Goal: Task Accomplishment & Management: Use online tool/utility

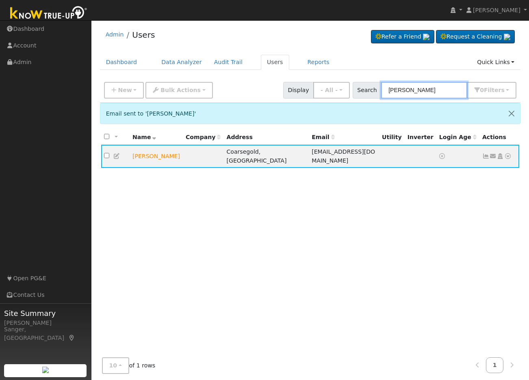
drag, startPoint x: 443, startPoint y: 91, endPoint x: 336, endPoint y: 103, distance: 107.8
click at [336, 103] on div "New Add User Quick Add Quick Connect Quick Convert Lead Bulk Actions Send Email…" at bounding box center [310, 232] width 421 height 309
paste input "Samuel Mendez"
type input "Samuel Mendez"
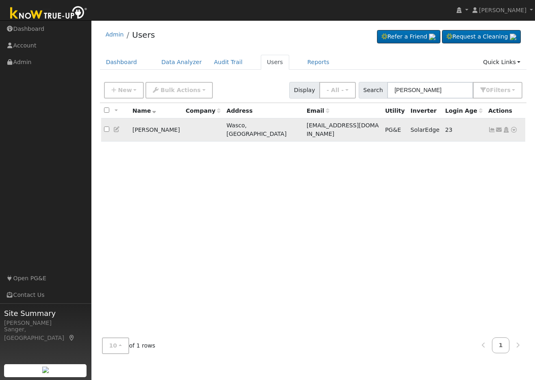
click at [512, 127] on icon at bounding box center [513, 130] width 7 height 6
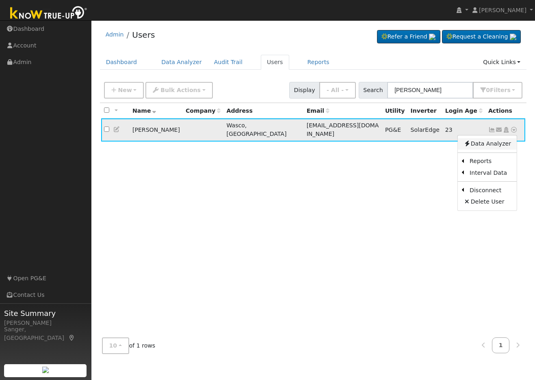
click at [492, 139] on link "Data Analyzer" at bounding box center [487, 143] width 59 height 11
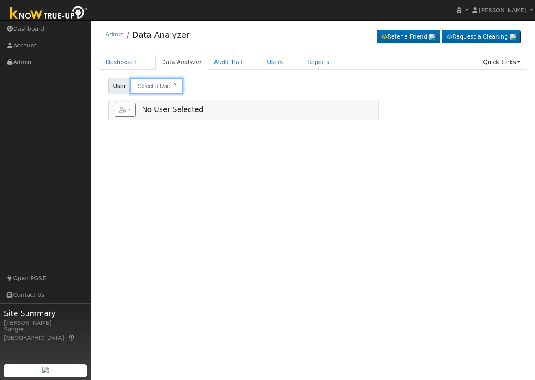
type input "Samuel Mendez"
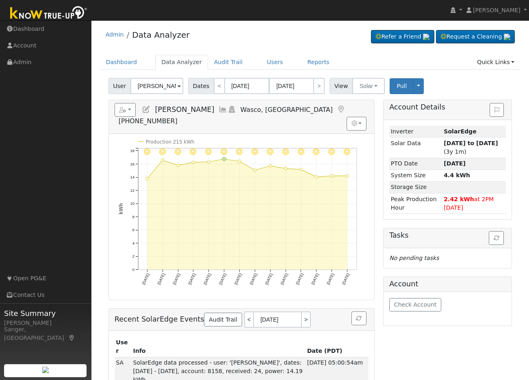
click at [218, 110] on icon at bounding box center [222, 109] width 9 height 7
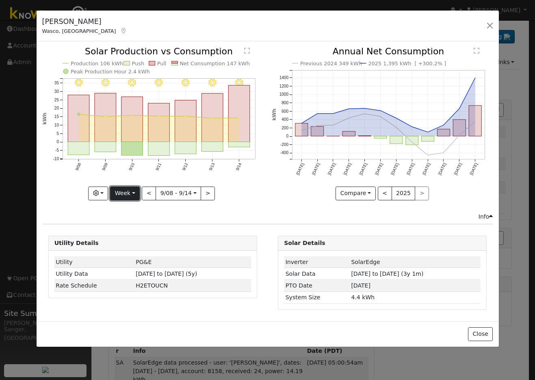
click at [125, 192] on button "Week" at bounding box center [125, 194] width 30 height 14
click at [132, 247] on link "Year" at bounding box center [138, 244] width 56 height 11
type input "[DATE]"
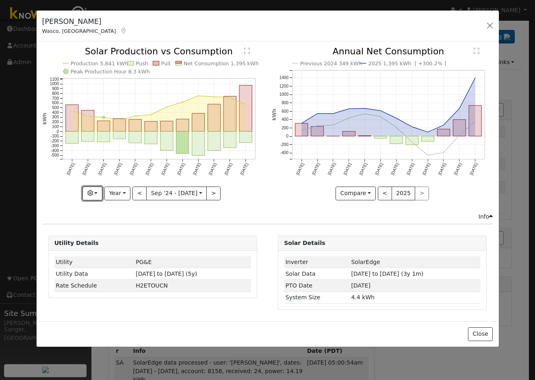
click at [91, 190] on icon "button" at bounding box center [90, 193] width 6 height 6
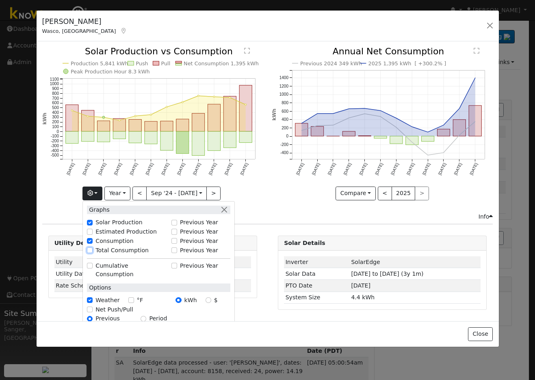
click at [92, 249] on input "Total Consumption" at bounding box center [90, 251] width 6 height 6
checkbox input "true"
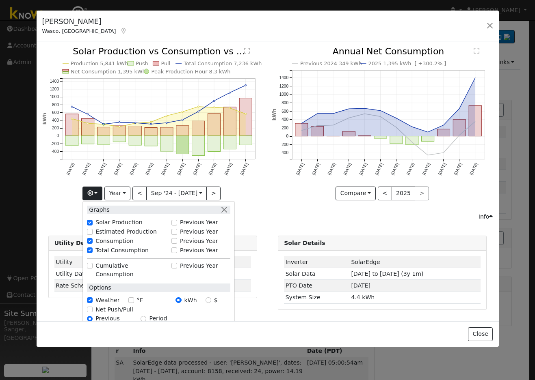
click at [277, 190] on icon "Previous 2024 349 kWh 2025 1,395 kWh [ +300.2% ] Sep '24 Oct '24 Nov '24 Dec '2…" at bounding box center [382, 121] width 221 height 148
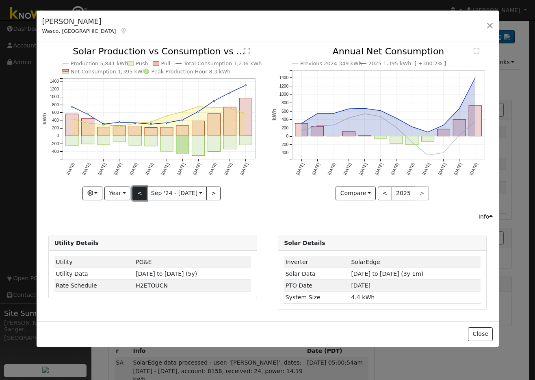
click at [142, 195] on button "<" at bounding box center [139, 194] width 14 height 14
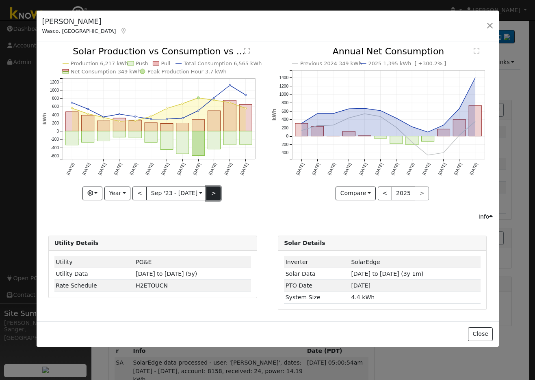
click at [212, 192] on button ">" at bounding box center [213, 194] width 14 height 14
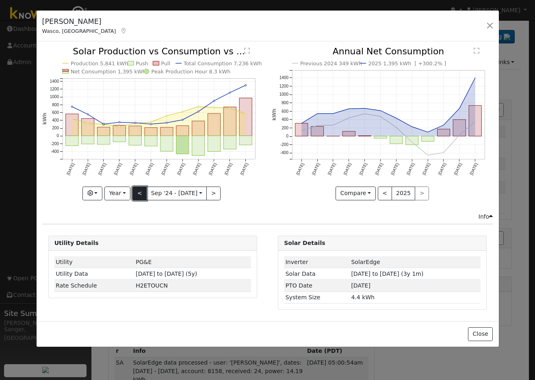
click at [140, 192] on button "<" at bounding box center [139, 194] width 14 height 14
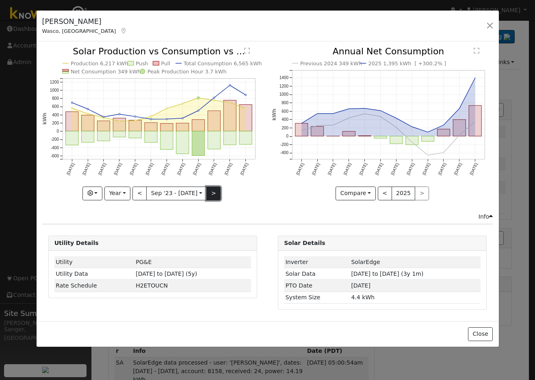
click at [211, 192] on button ">" at bounding box center [213, 194] width 14 height 14
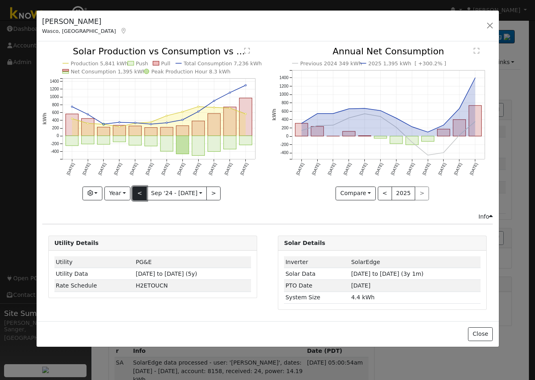
click at [141, 192] on button "<" at bounding box center [139, 194] width 14 height 14
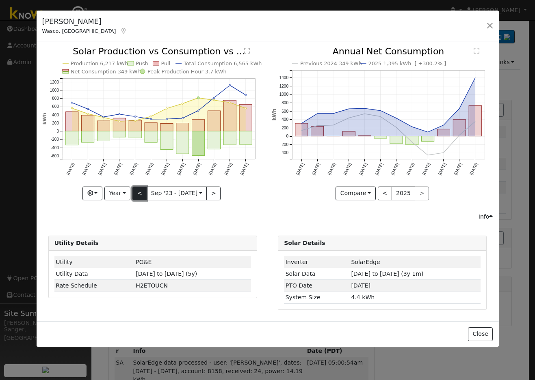
click at [139, 195] on button "<" at bounding box center [139, 194] width 14 height 14
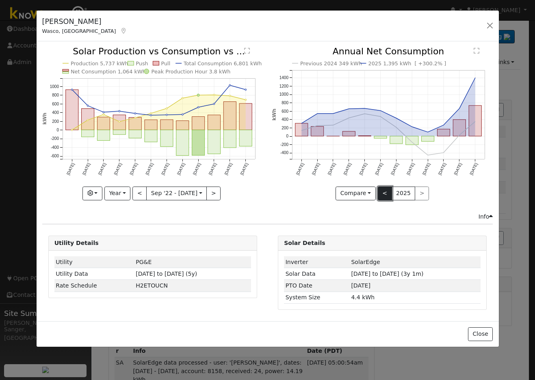
click at [383, 194] on button "<" at bounding box center [385, 194] width 14 height 14
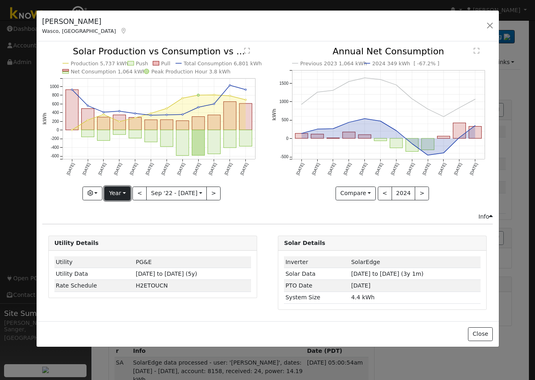
click at [117, 196] on button "Year" at bounding box center [117, 194] width 26 height 14
click at [124, 231] on link "Month" at bounding box center [133, 232] width 56 height 11
type input "2023-08-01"
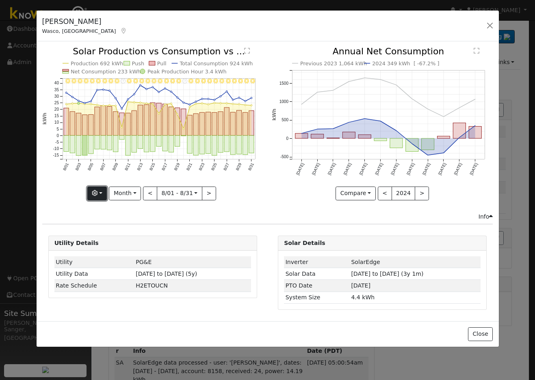
click at [97, 192] on icon "button" at bounding box center [95, 193] width 6 height 6
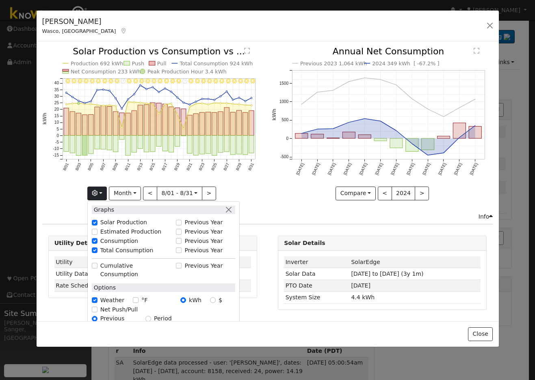
click at [268, 188] on div "Previous 2023 1,064 kWh 2024 349 kWh [ -67.2% ] Sep '23 Oct '23 Nov '23 Dec '23…" at bounding box center [382, 129] width 229 height 165
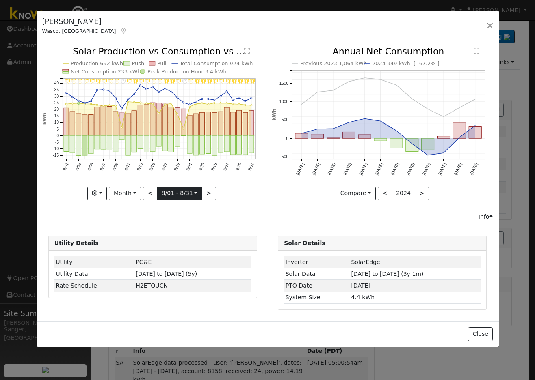
click at [177, 191] on input "2023-08-01" at bounding box center [179, 193] width 45 height 13
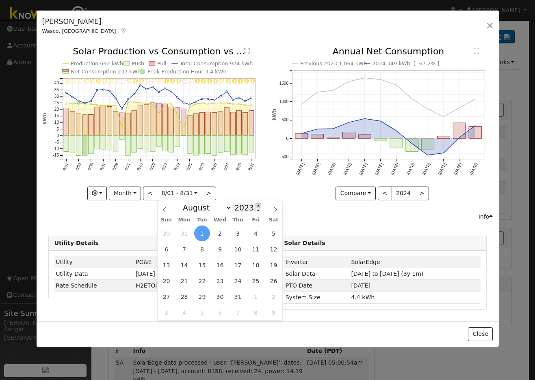
click at [255, 204] on span at bounding box center [258, 205] width 6 height 4
type input "2024"
click at [237, 233] on span "1" at bounding box center [238, 234] width 16 height 16
type input "2024-08-01"
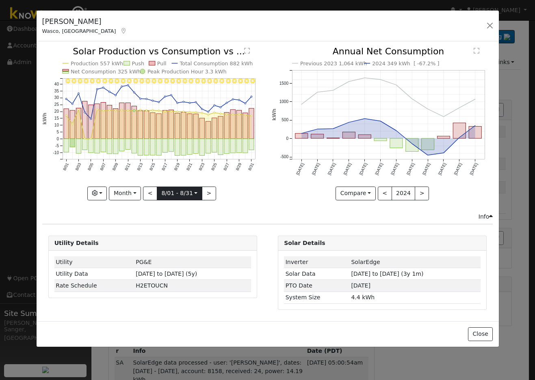
click at [169, 193] on input "2024-08-01" at bounding box center [179, 193] width 45 height 13
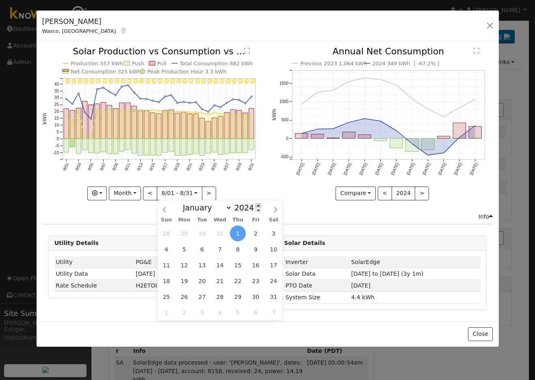
click at [255, 205] on span at bounding box center [258, 205] width 6 height 4
type input "2025"
click at [253, 233] on span "1" at bounding box center [256, 234] width 16 height 16
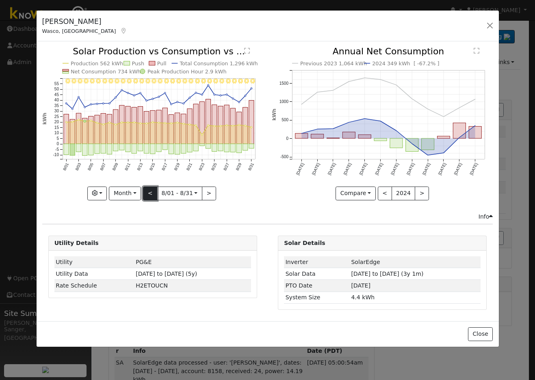
click at [149, 195] on button "<" at bounding box center [150, 194] width 14 height 14
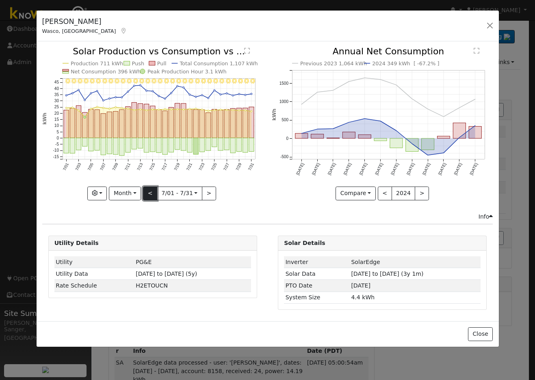
click at [149, 195] on button "<" at bounding box center [150, 194] width 14 height 14
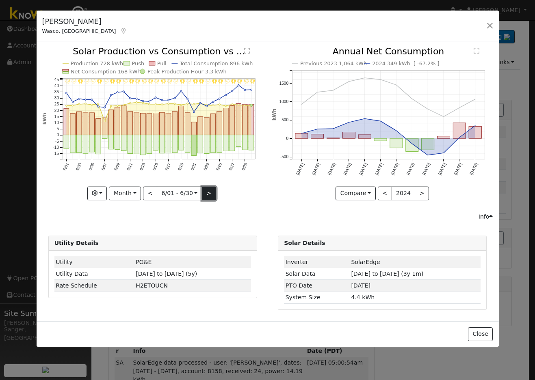
click at [205, 194] on button ">" at bounding box center [209, 194] width 14 height 14
type input "2025-07-01"
select select "6"
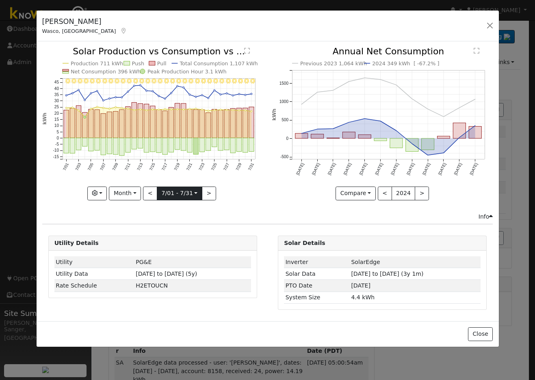
click at [179, 193] on input "2025-07-01" at bounding box center [179, 193] width 45 height 13
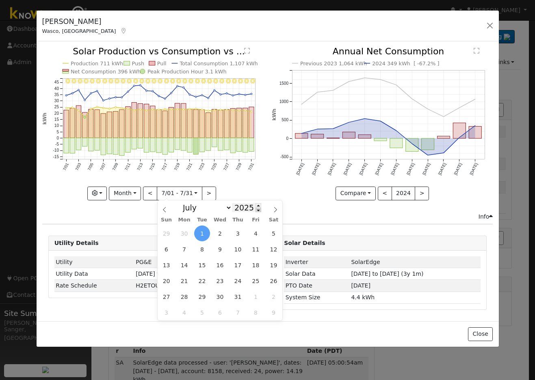
click at [255, 212] on span at bounding box center [258, 210] width 6 height 4
type input "2024"
click at [188, 232] on span "1" at bounding box center [184, 234] width 16 height 16
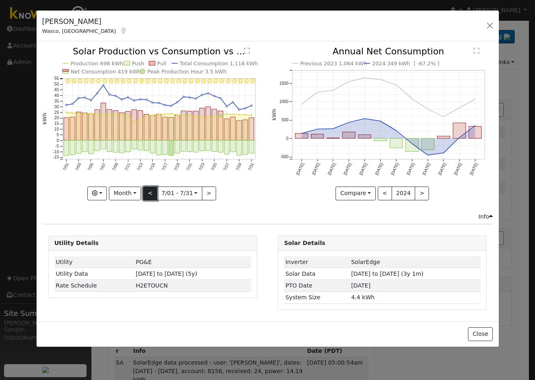
click at [153, 190] on button "<" at bounding box center [150, 194] width 14 height 14
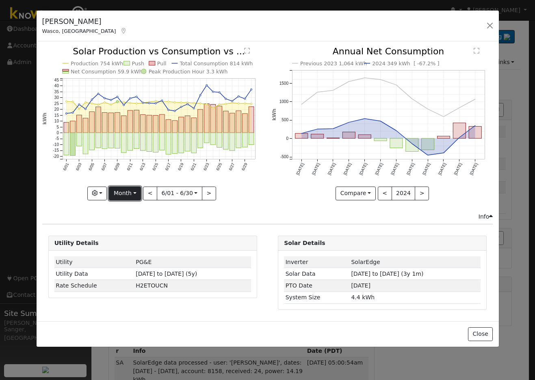
click at [119, 194] on button "Month" at bounding box center [125, 194] width 32 height 14
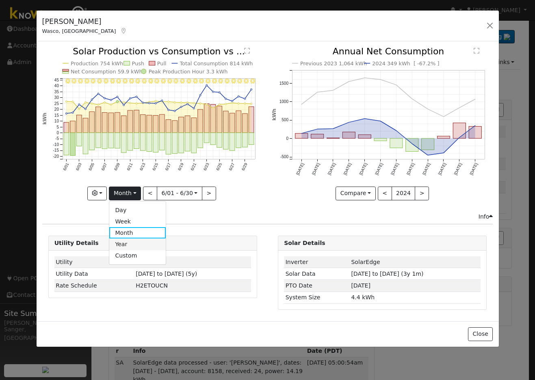
click at [126, 246] on link "Year" at bounding box center [137, 244] width 56 height 11
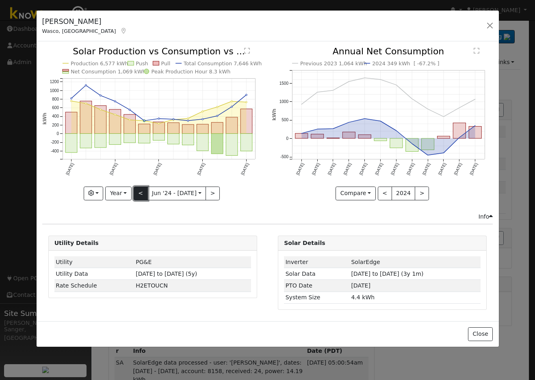
click at [138, 192] on button "<" at bounding box center [141, 194] width 14 height 14
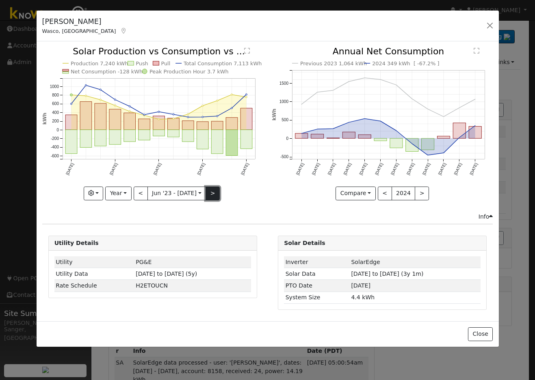
click at [207, 192] on button ">" at bounding box center [212, 194] width 14 height 14
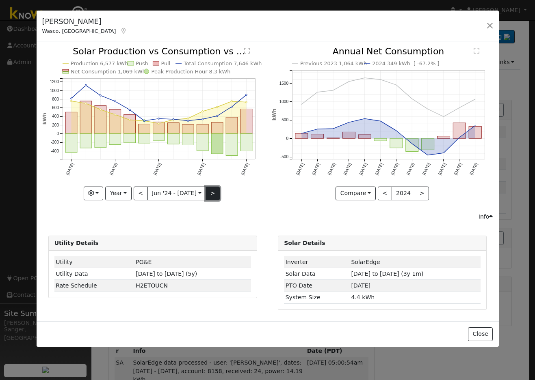
click at [207, 192] on button ">" at bounding box center [212, 194] width 14 height 14
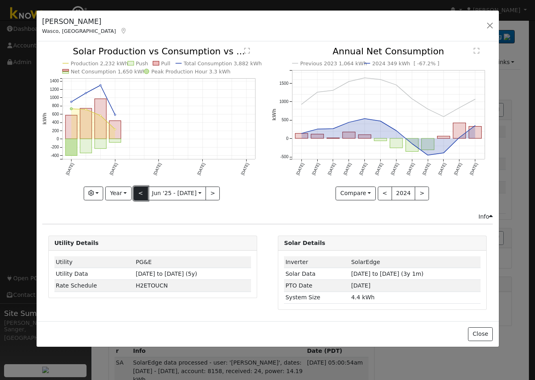
click at [138, 191] on button "<" at bounding box center [141, 194] width 14 height 14
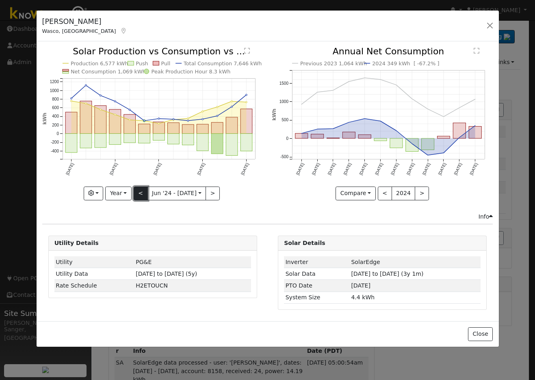
click at [138, 194] on button "<" at bounding box center [141, 194] width 14 height 14
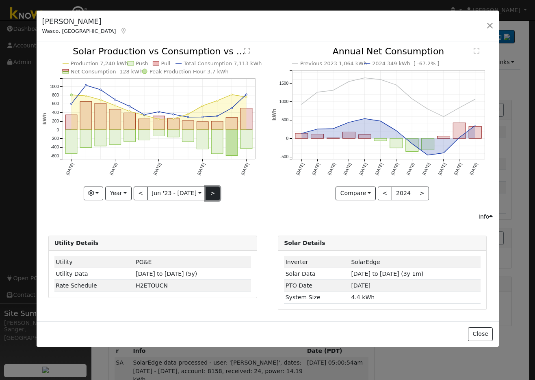
click at [214, 190] on button ">" at bounding box center [212, 194] width 14 height 14
type input "2024-06-01"
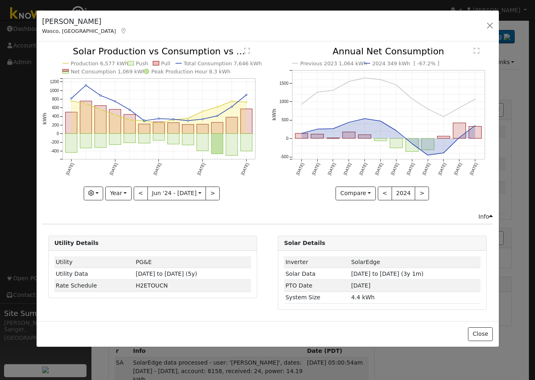
click at [468, 25] on div "Samuel Mendez Wasco, CA Default Account Default Account 1101 Via Barcelona Cour…" at bounding box center [268, 26] width 462 height 31
click at [489, 23] on button "button" at bounding box center [489, 25] width 11 height 11
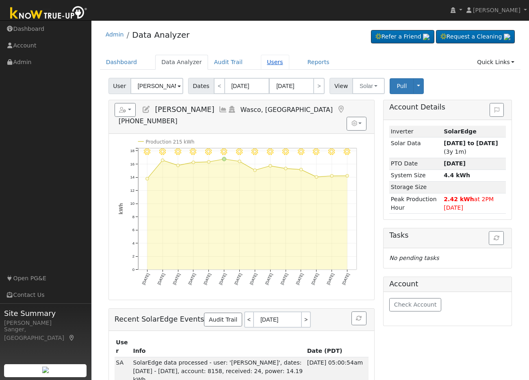
click at [266, 62] on link "Users" at bounding box center [275, 62] width 28 height 15
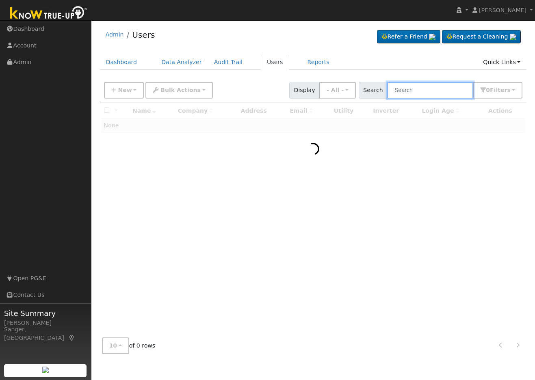
click at [417, 87] on input "text" at bounding box center [430, 90] width 86 height 17
paste input "[PERSON_NAME] and [PERSON_NAME]"
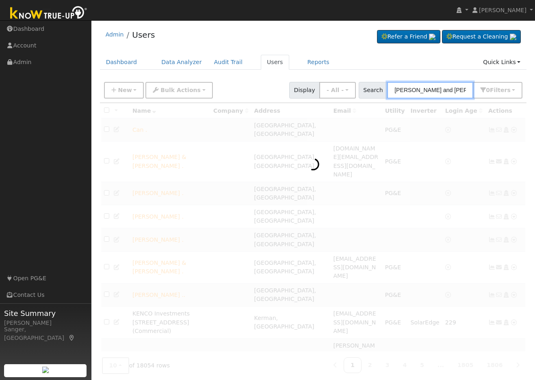
type input "[PERSON_NAME] and [PERSON_NAME]"
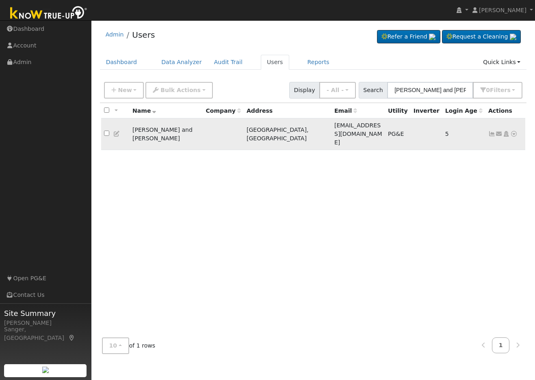
click at [513, 131] on icon at bounding box center [513, 134] width 7 height 6
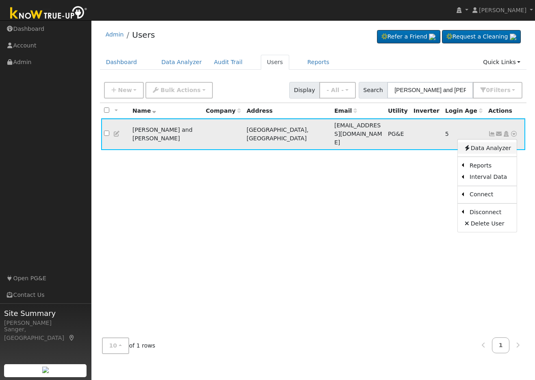
click at [492, 143] on link "Data Analyzer" at bounding box center [487, 148] width 59 height 11
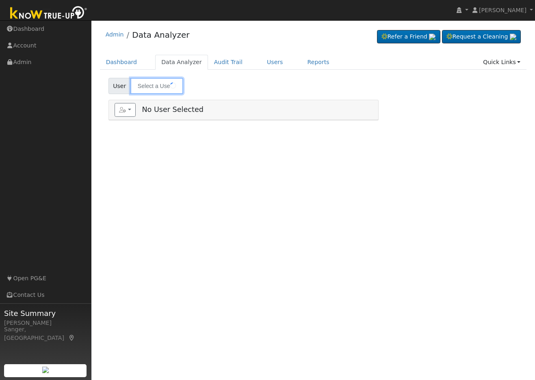
type input "[PERSON_NAME] and [PERSON_NAME]"
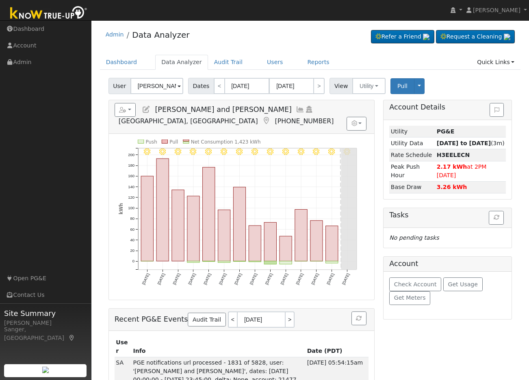
click at [296, 109] on icon at bounding box center [300, 109] width 9 height 7
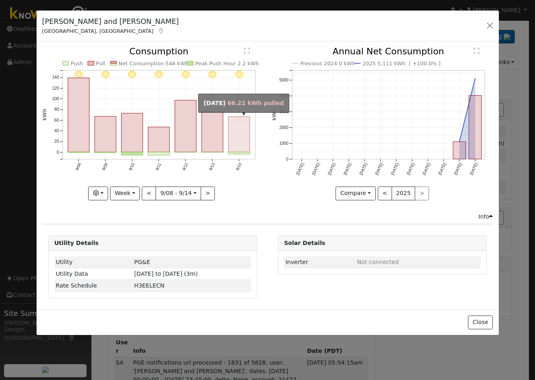
click at [234, 133] on rect "onclick=""" at bounding box center [239, 134] width 22 height 35
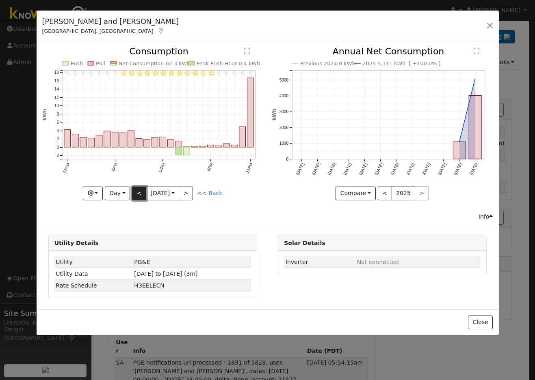
click at [138, 195] on button "<" at bounding box center [139, 194] width 14 height 14
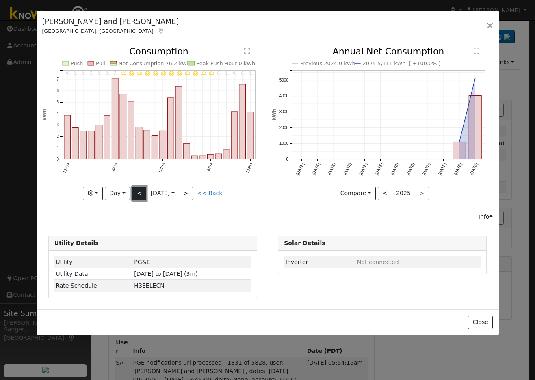
click at [138, 195] on button "<" at bounding box center [139, 194] width 14 height 14
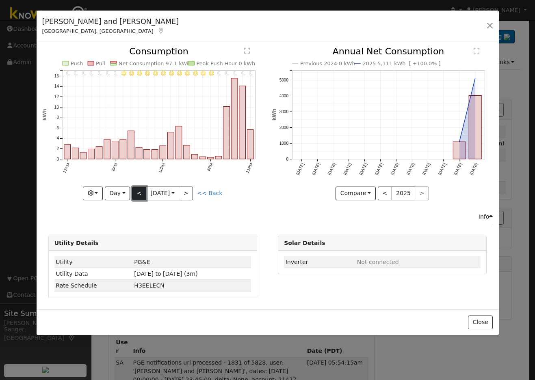
click at [138, 195] on button "<" at bounding box center [139, 194] width 14 height 14
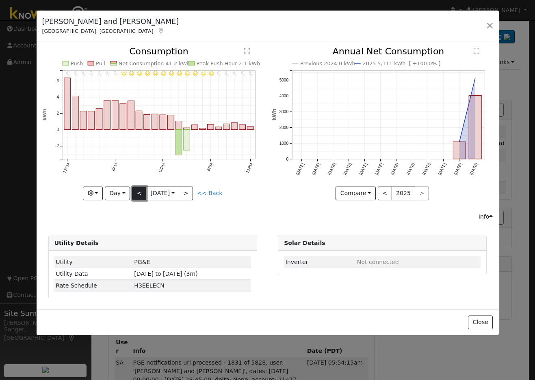
click at [138, 195] on button "<" at bounding box center [139, 194] width 14 height 14
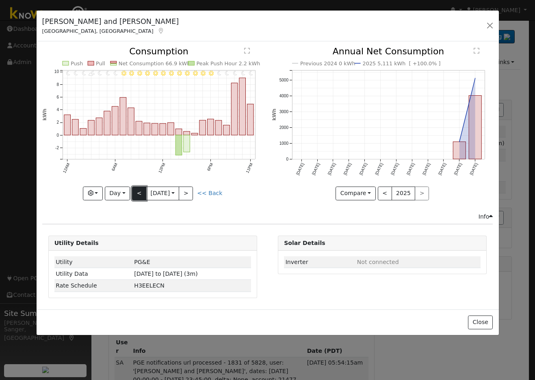
click at [138, 195] on button "<" at bounding box center [139, 194] width 14 height 14
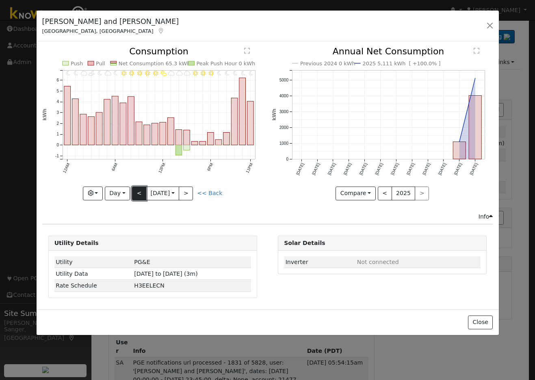
click at [138, 195] on button "<" at bounding box center [139, 194] width 14 height 14
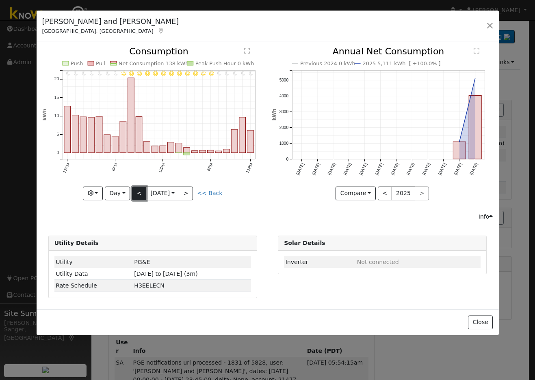
click at [138, 195] on button "<" at bounding box center [139, 194] width 14 height 14
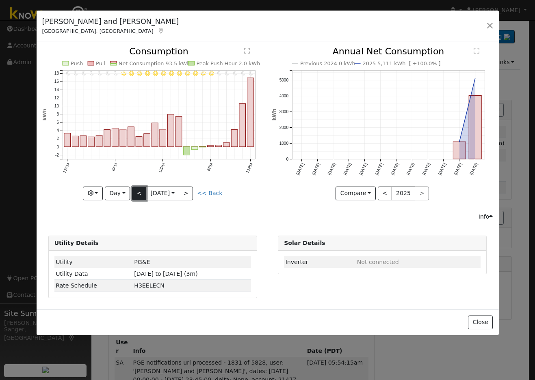
click at [138, 195] on button "<" at bounding box center [139, 194] width 14 height 14
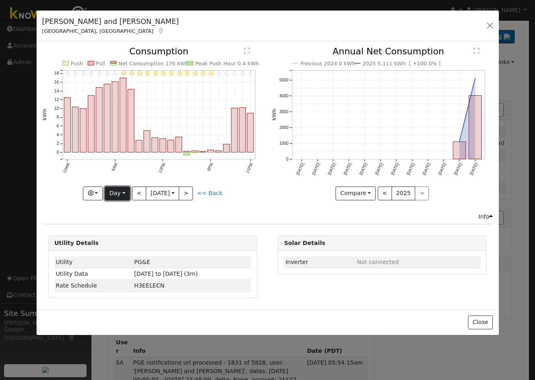
click at [115, 192] on button "Day" at bounding box center [117, 194] width 25 height 14
click at [129, 242] on link "Year" at bounding box center [133, 244] width 56 height 11
type input "[DATE]"
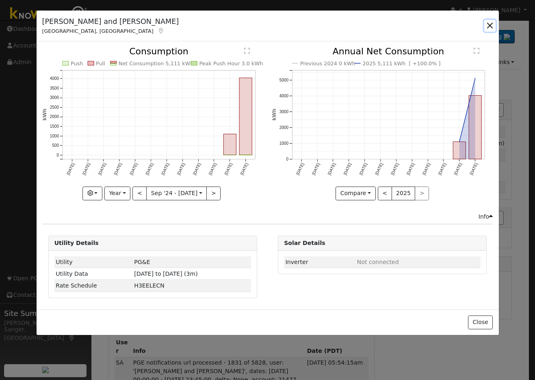
click at [490, 24] on button "button" at bounding box center [489, 25] width 11 height 11
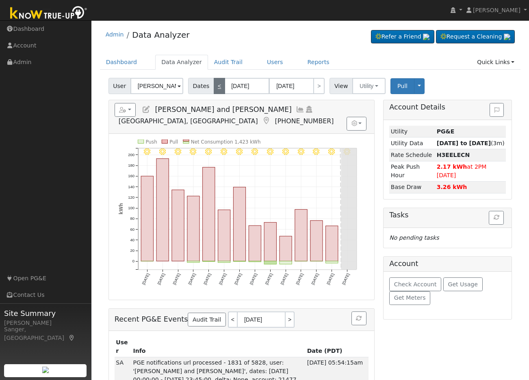
click at [214, 84] on link "<" at bounding box center [219, 86] width 11 height 16
type input "[DATE]"
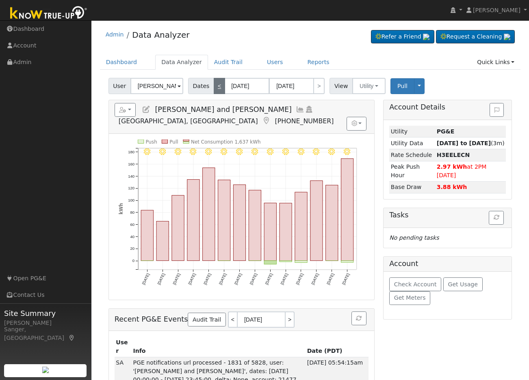
click at [214, 84] on link "<" at bounding box center [219, 86] width 11 height 16
type input "[DATE]"
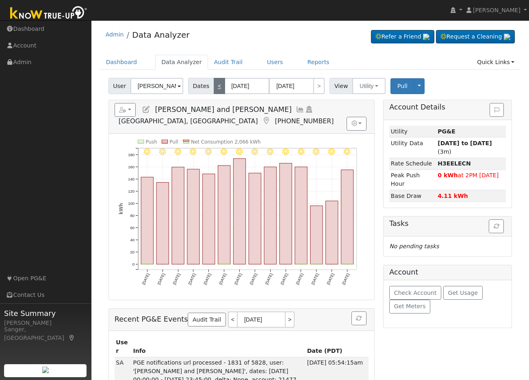
click at [214, 84] on link "<" at bounding box center [219, 86] width 11 height 16
type input "[DATE]"
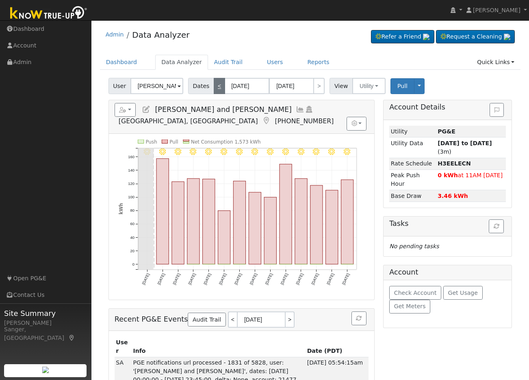
click at [214, 84] on link "<" at bounding box center [219, 86] width 11 height 16
type input "[DATE]"
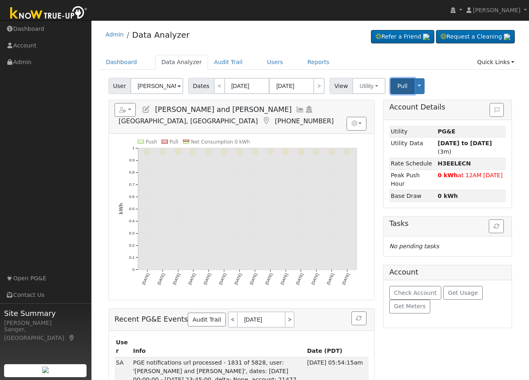
click at [398, 87] on span "Pull" at bounding box center [402, 86] width 10 height 6
click at [317, 87] on link ">" at bounding box center [318, 86] width 11 height 16
type input "[DATE]"
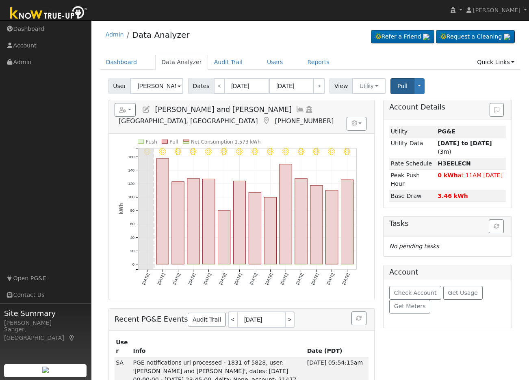
click at [296, 108] on icon at bounding box center [300, 109] width 9 height 7
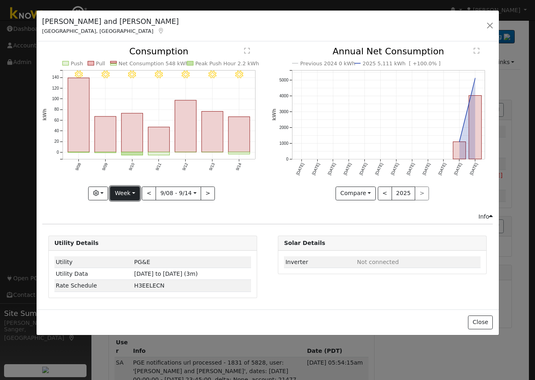
click at [127, 192] on button "Week" at bounding box center [125, 194] width 30 height 14
click at [135, 231] on link "Month" at bounding box center [138, 232] width 56 height 11
type input "[DATE]"
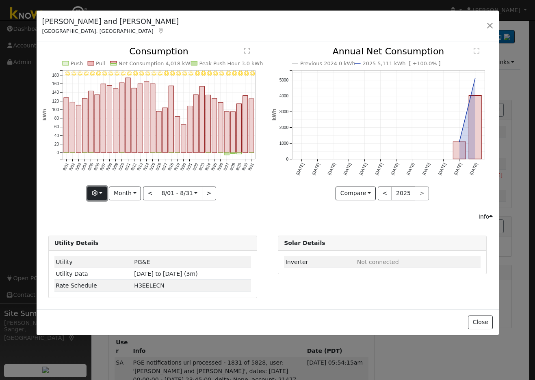
click at [97, 192] on icon "button" at bounding box center [95, 193] width 6 height 6
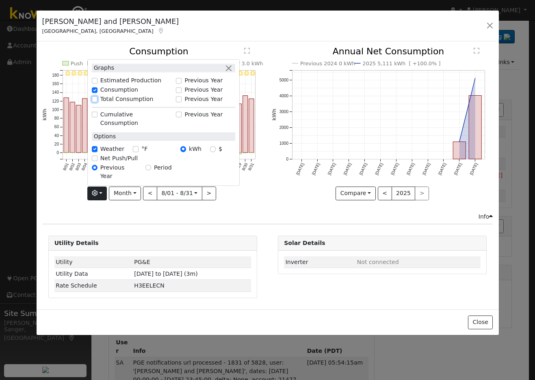
click at [97, 102] on input "Total Consumption" at bounding box center [95, 100] width 6 height 6
checkbox input "true"
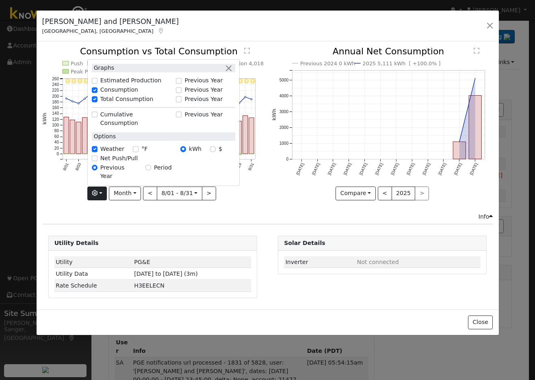
click at [278, 192] on icon "Previous 2024 0 kWh 2025 5,111 kWh [ +100.0% ] [DATE] Oct '[DATE] Dec '[DATE] F…" at bounding box center [382, 121] width 221 height 148
